Goal: Contribute content

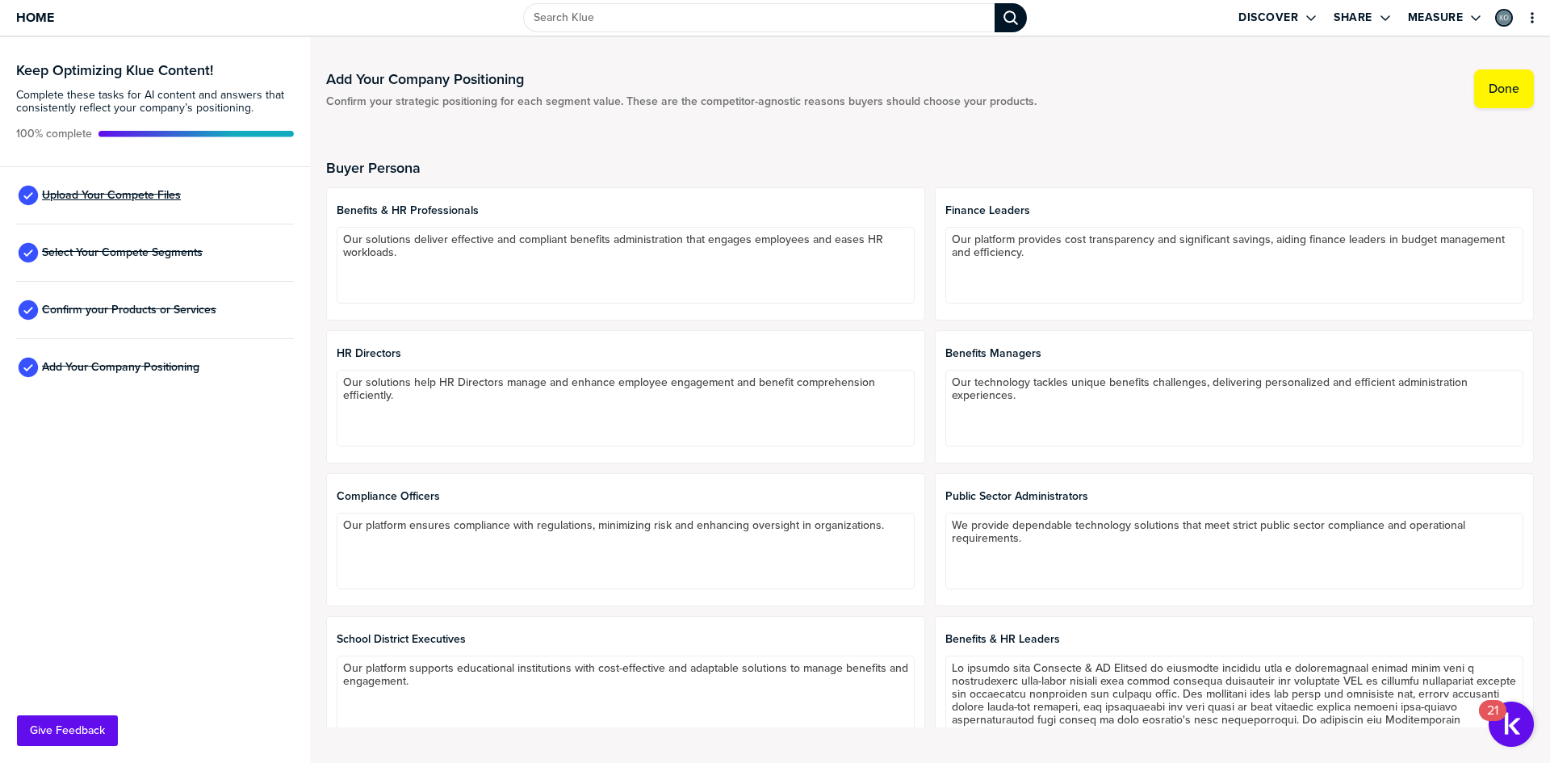
click at [84, 189] on span "Upload Your Compete Files" at bounding box center [111, 195] width 139 height 13
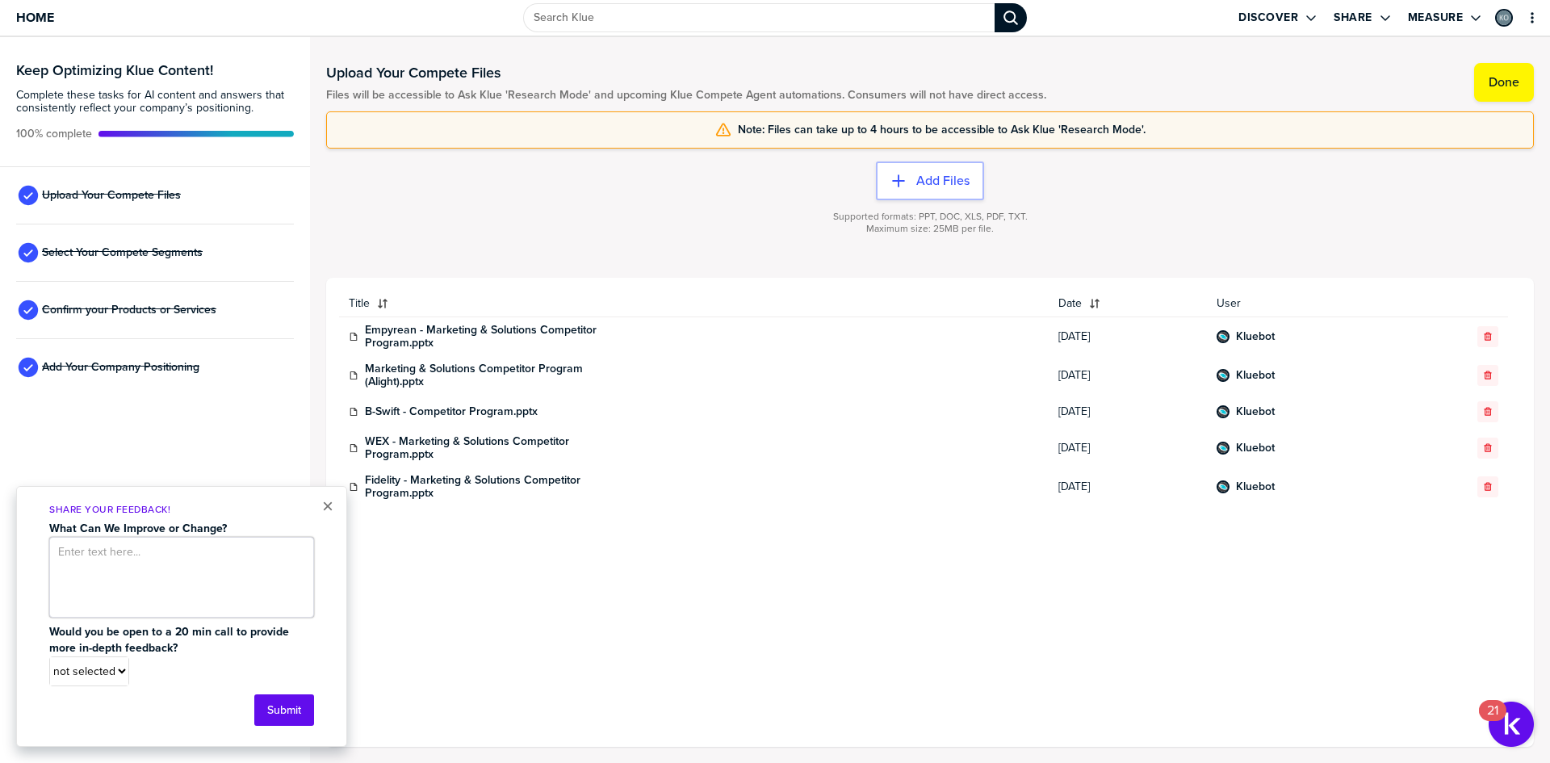
click at [197, 581] on textarea at bounding box center [181, 577] width 265 height 81
click at [330, 506] on button "×" at bounding box center [327, 505] width 11 height 19
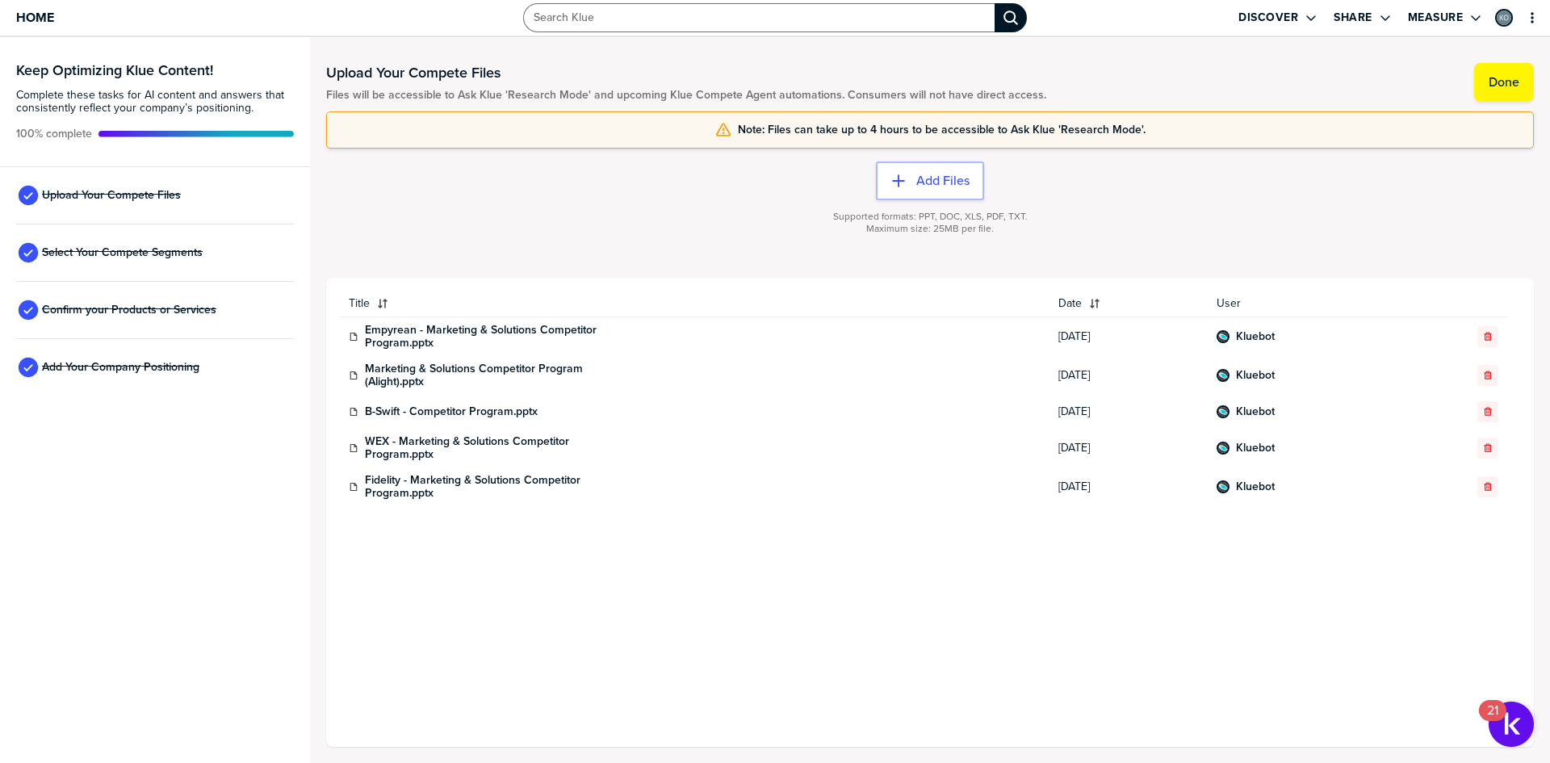
click at [580, 27] on input "Search Klue" at bounding box center [758, 17] width 471 height 29
click at [473, 23] on div "Home" at bounding box center [258, 18] width 517 height 36
click at [47, 18] on span "Home" at bounding box center [35, 17] width 38 height 14
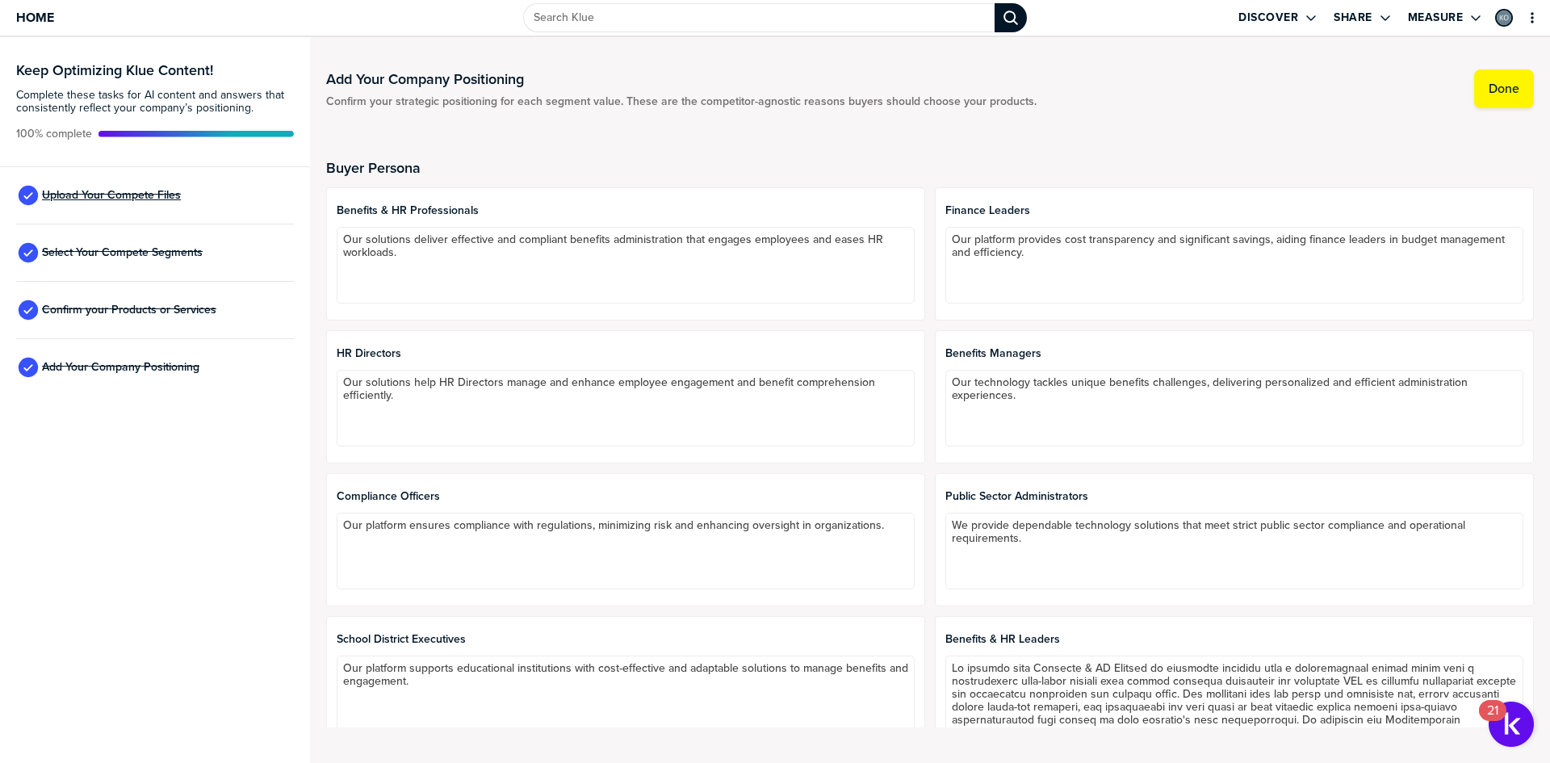
click at [101, 193] on span "Upload Your Compete Files" at bounding box center [111, 195] width 139 height 13
